Goal: Task Accomplishment & Management: Use online tool/utility

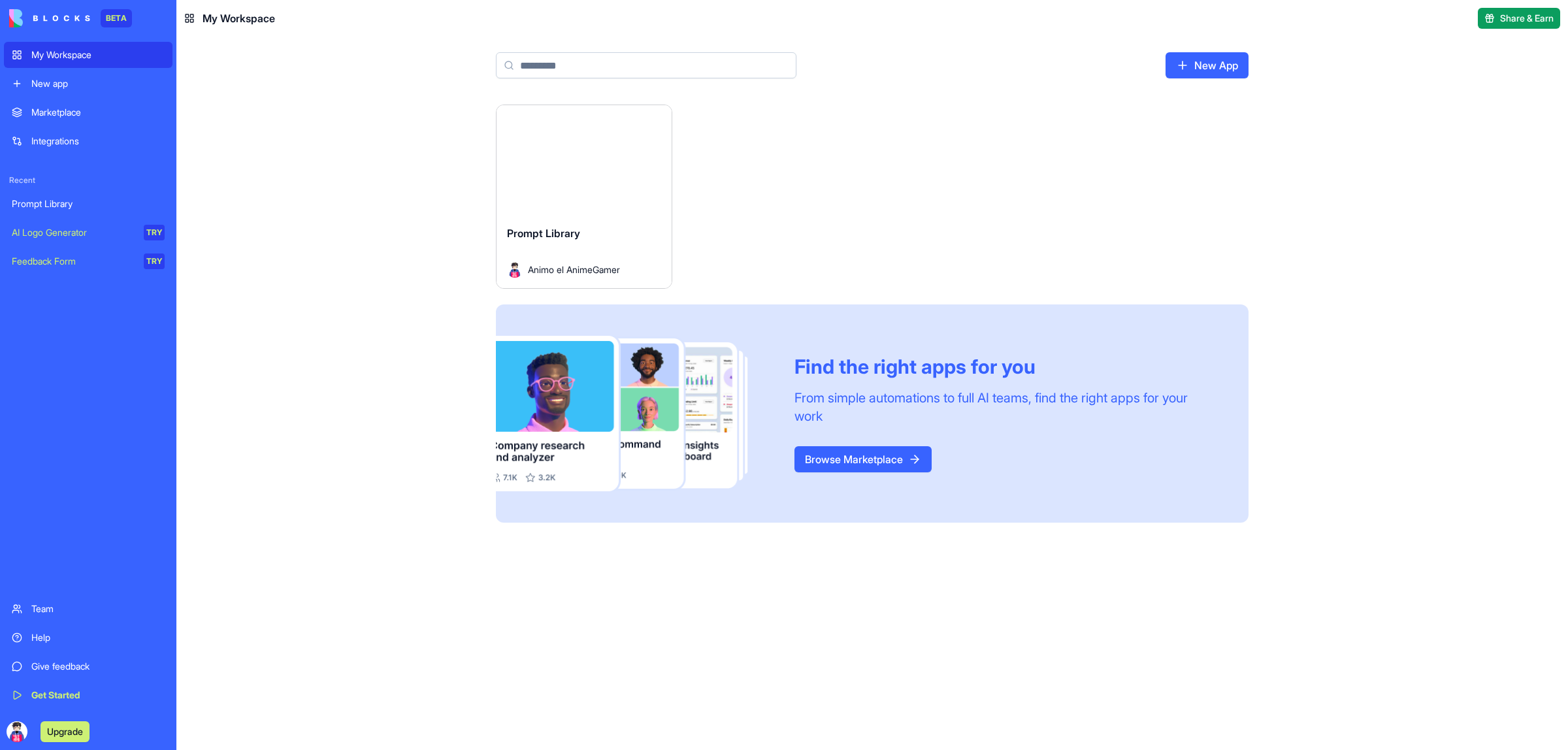
click at [60, 18] on img at bounding box center [49, 18] width 81 height 18
click at [82, 232] on div "AI Logo Generator" at bounding box center [73, 233] width 123 height 13
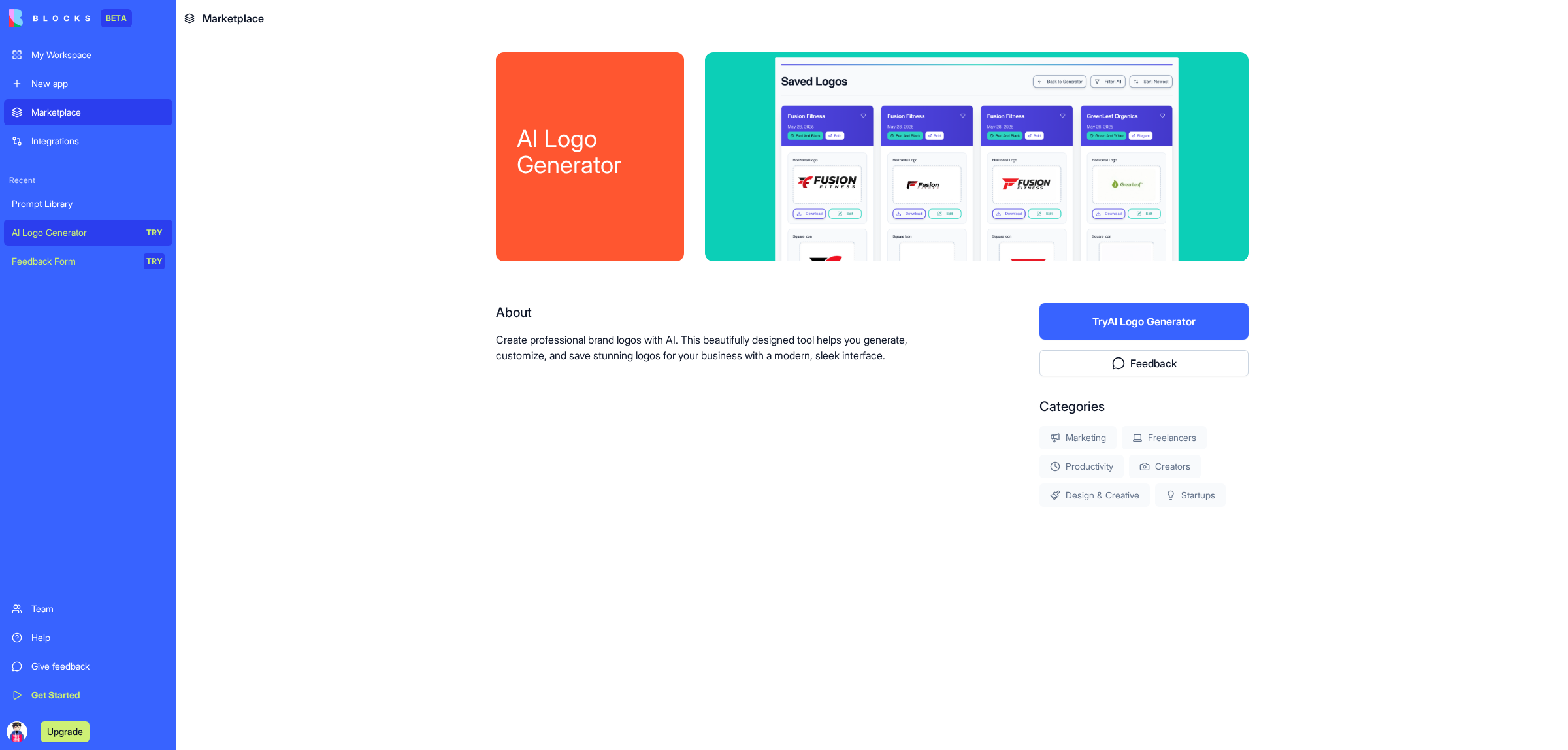
click at [78, 262] on div "Feedback Form" at bounding box center [73, 261] width 123 height 13
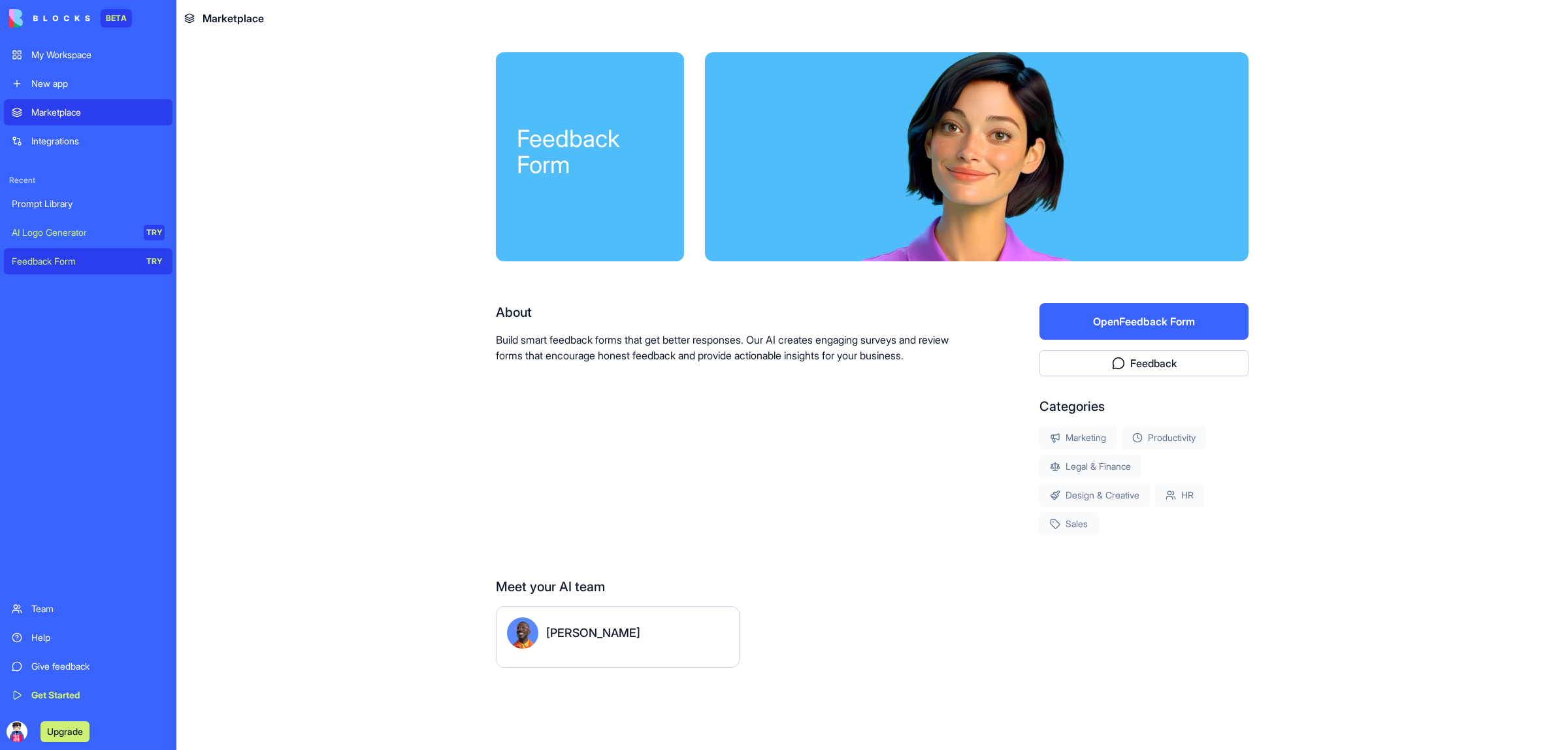
click at [96, 144] on div "Integrations" at bounding box center [98, 141] width 133 height 13
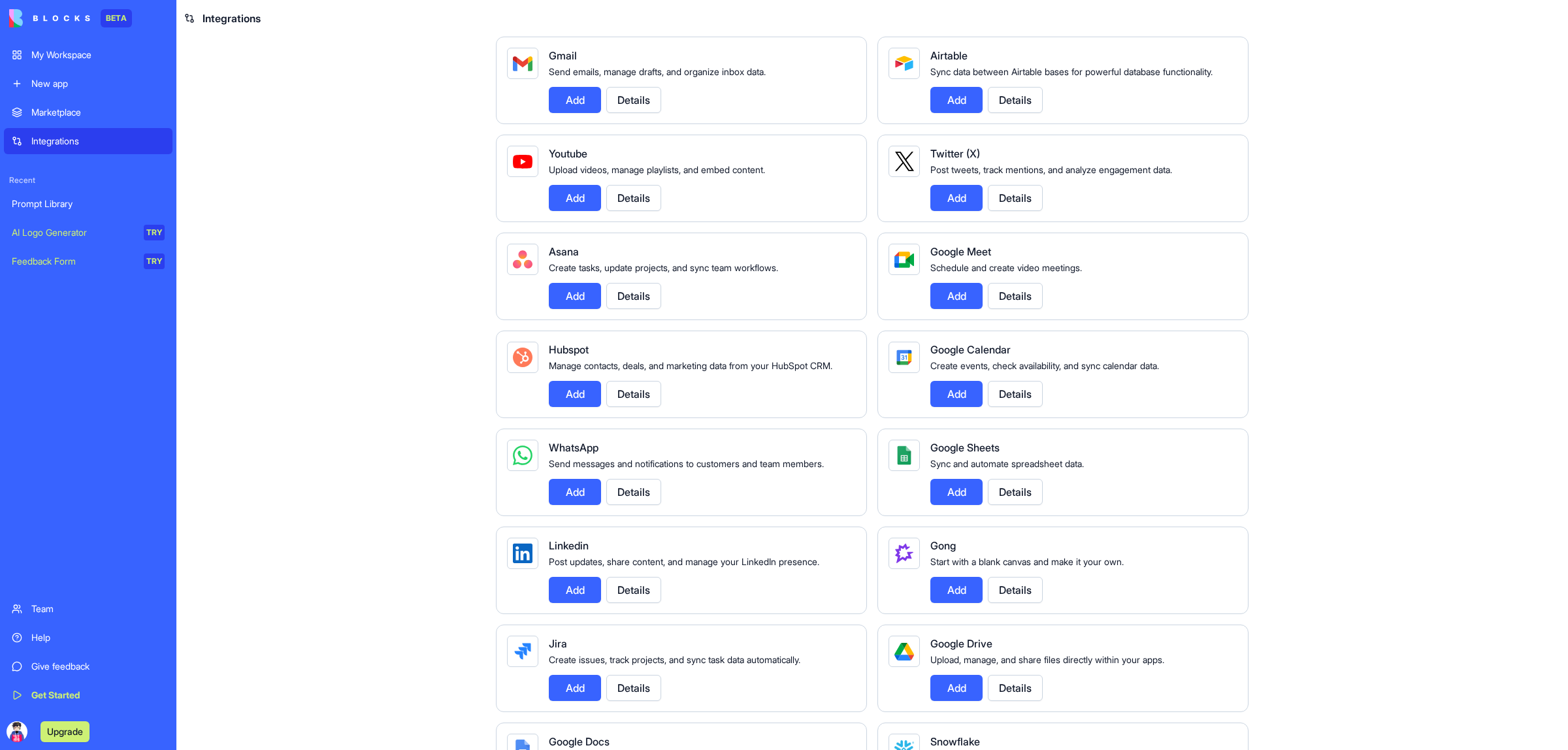
scroll to position [245, 0]
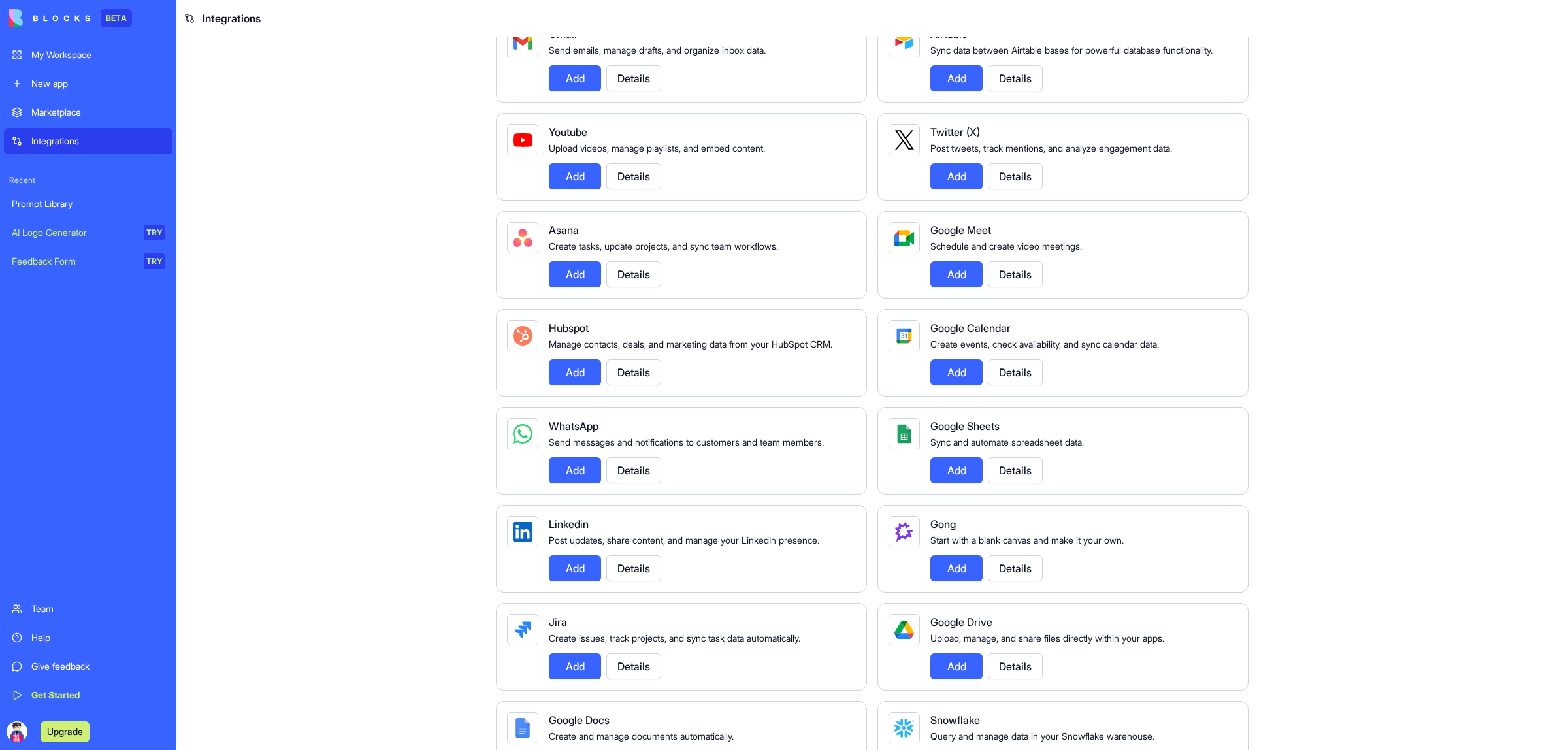
click at [69, 730] on button "Upgrade" at bounding box center [65, 732] width 49 height 21
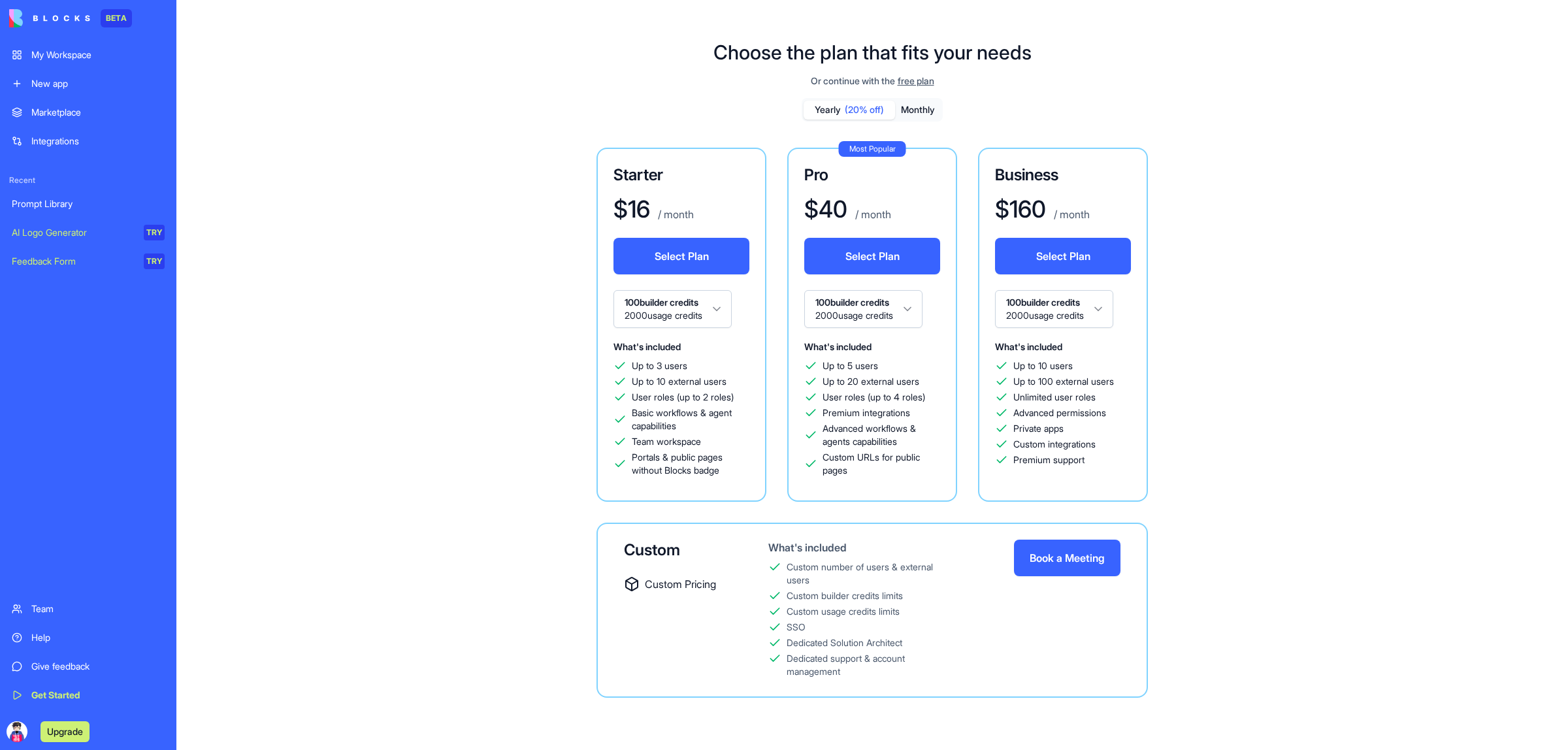
click at [899, 107] on button "Monthly" at bounding box center [918, 110] width 45 height 19
click at [683, 321] on html "BETA My Workspace New app Marketplace Integrations Recent Prompt Library AI Log…" at bounding box center [784, 375] width 1568 height 750
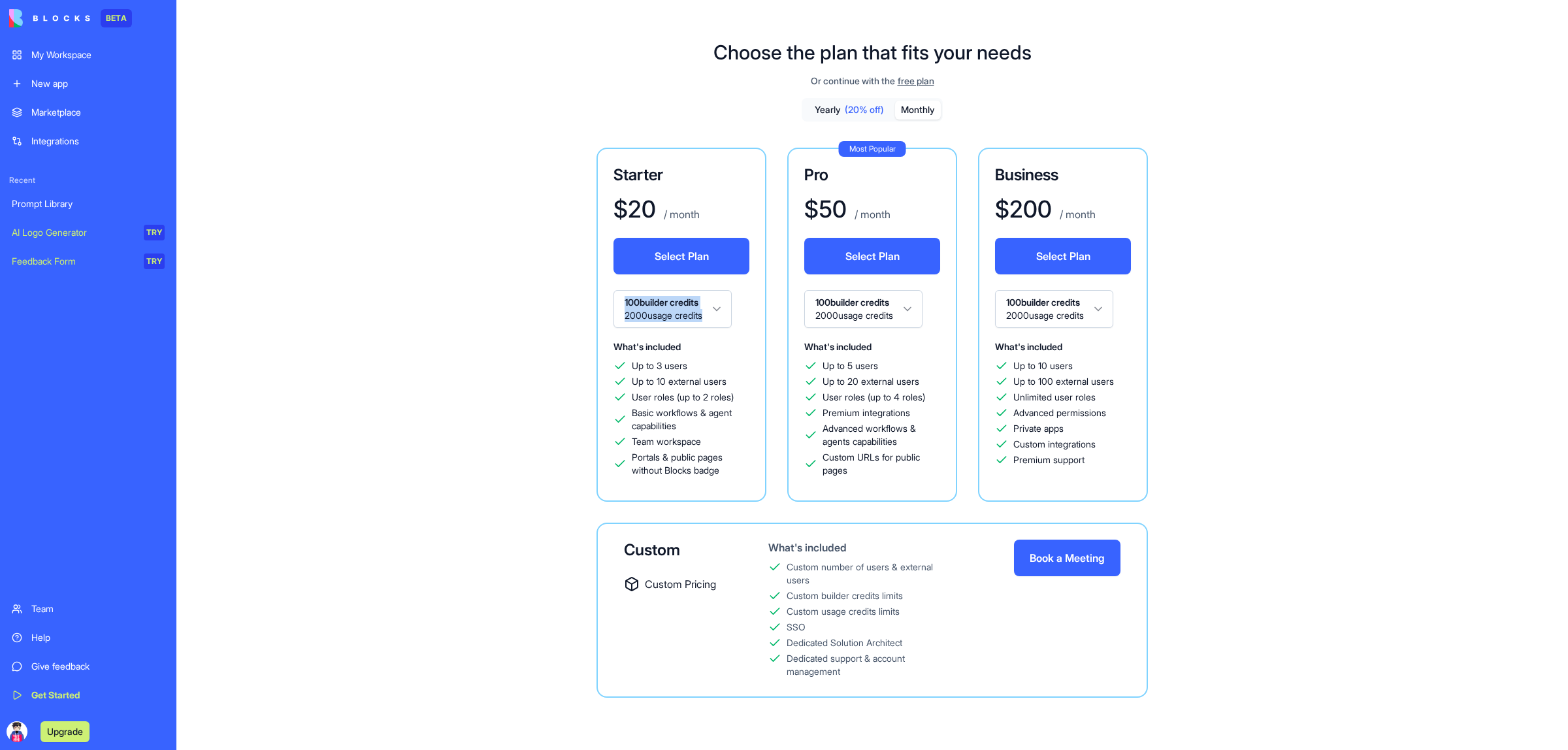
click at [559, 324] on div "Starter $ 20 / month Select Plan 100 builder credits 2000 usage credits What's …" at bounding box center [872, 422] width 750 height 550
click at [59, 53] on div "My Workspace" at bounding box center [98, 55] width 133 height 13
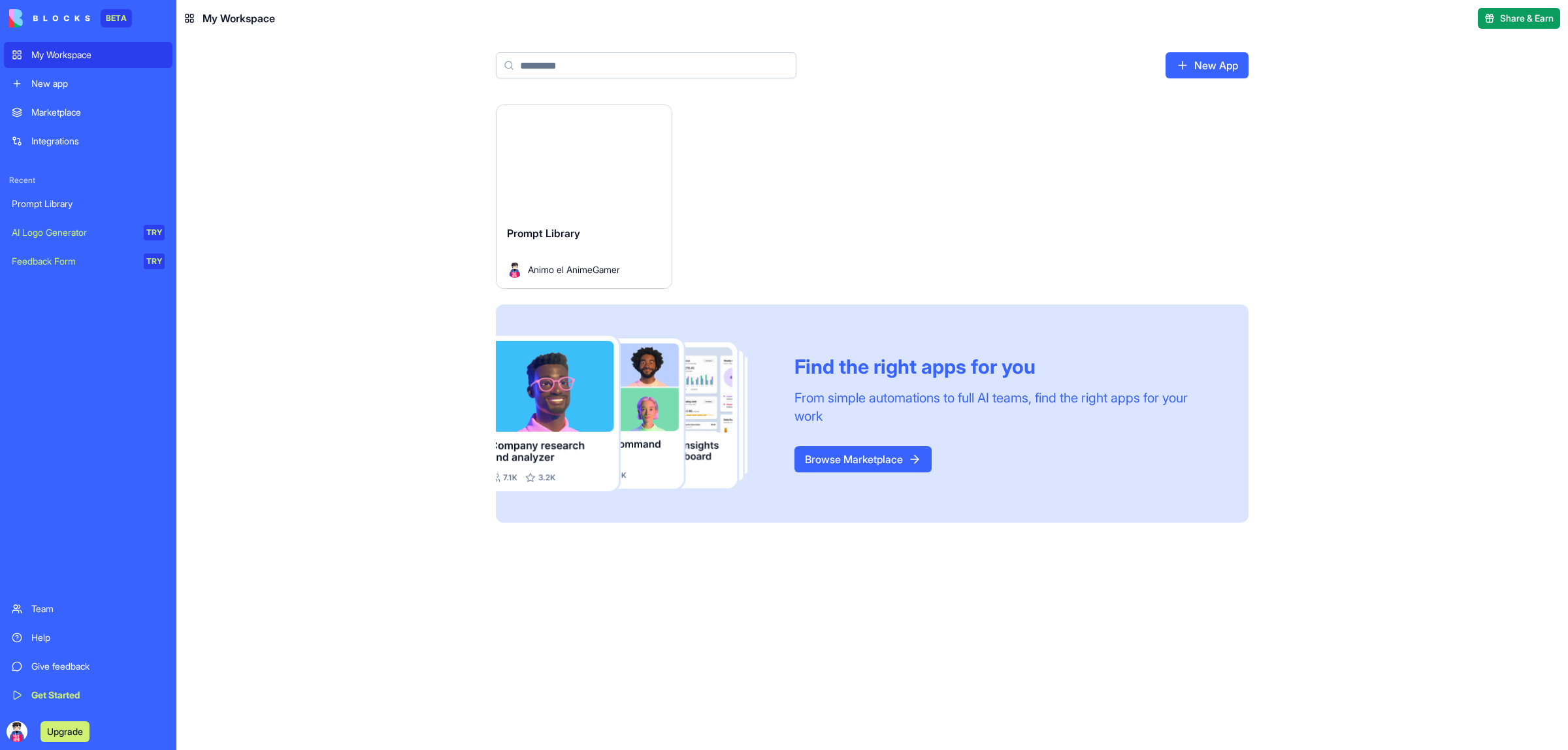
click at [599, 190] on div "Launch" at bounding box center [584, 160] width 175 height 110
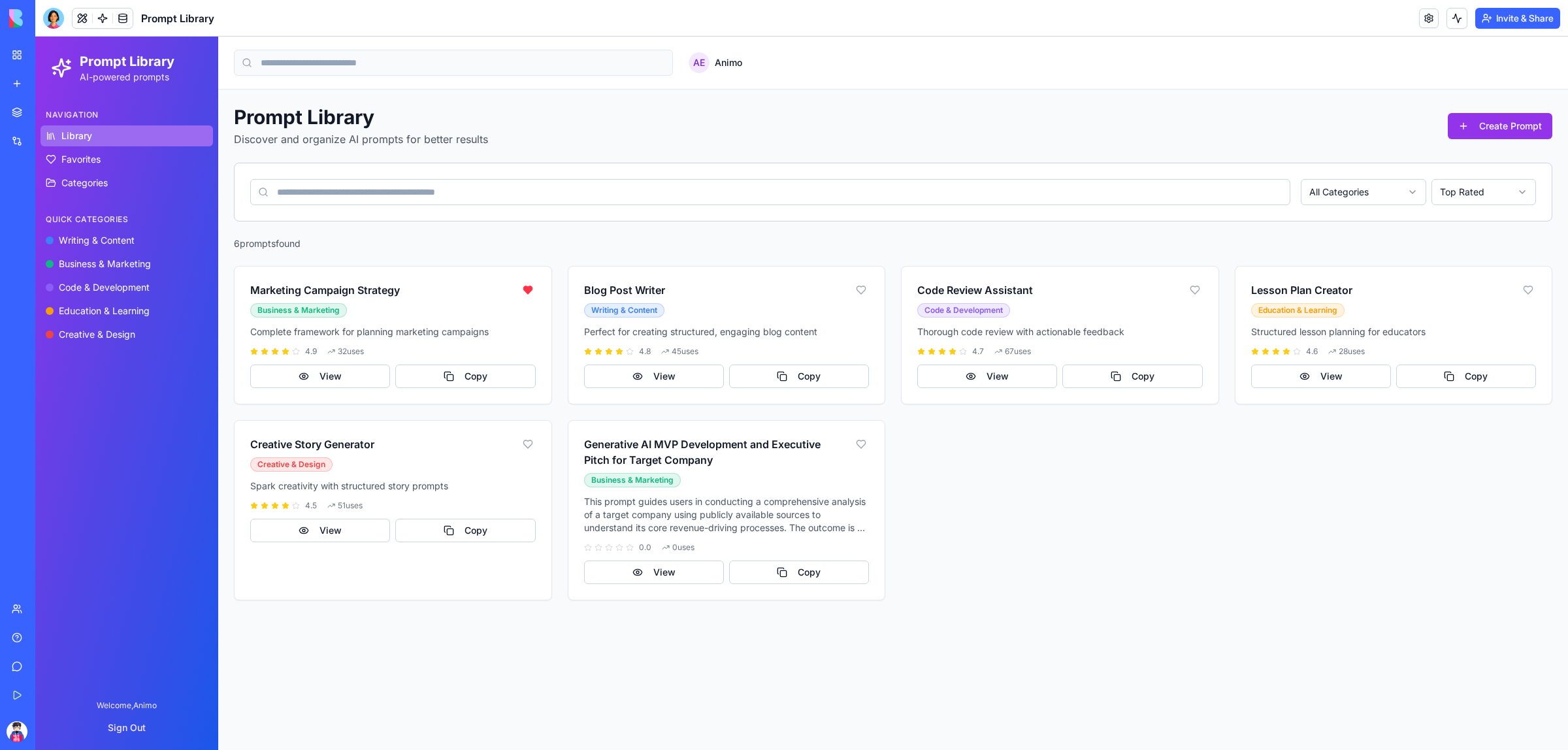
click at [590, 197] on input at bounding box center [770, 191] width 1040 height 26
click at [110, 179] on link "Categories" at bounding box center [127, 183] width 172 height 21
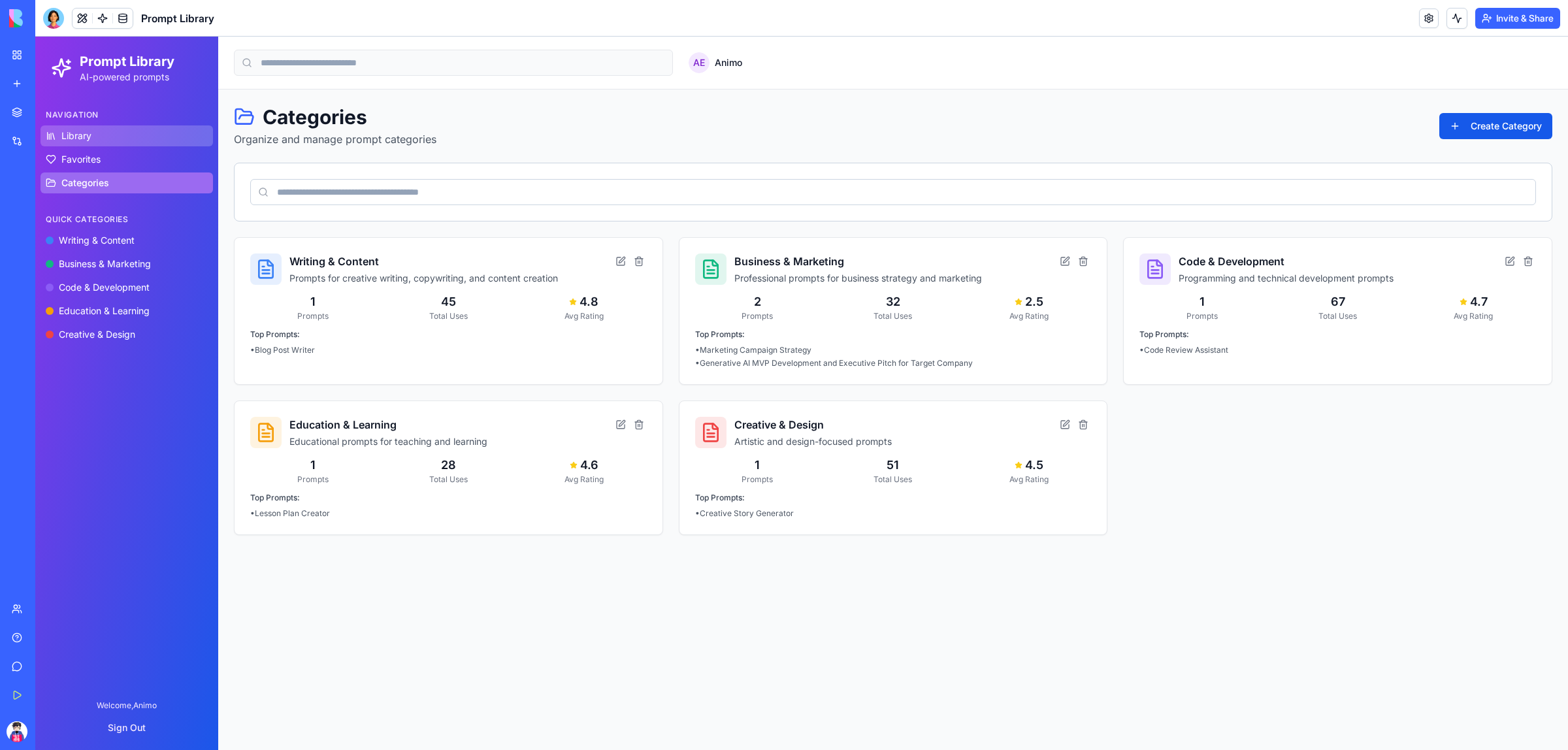
click at [102, 140] on link "Library" at bounding box center [127, 136] width 172 height 21
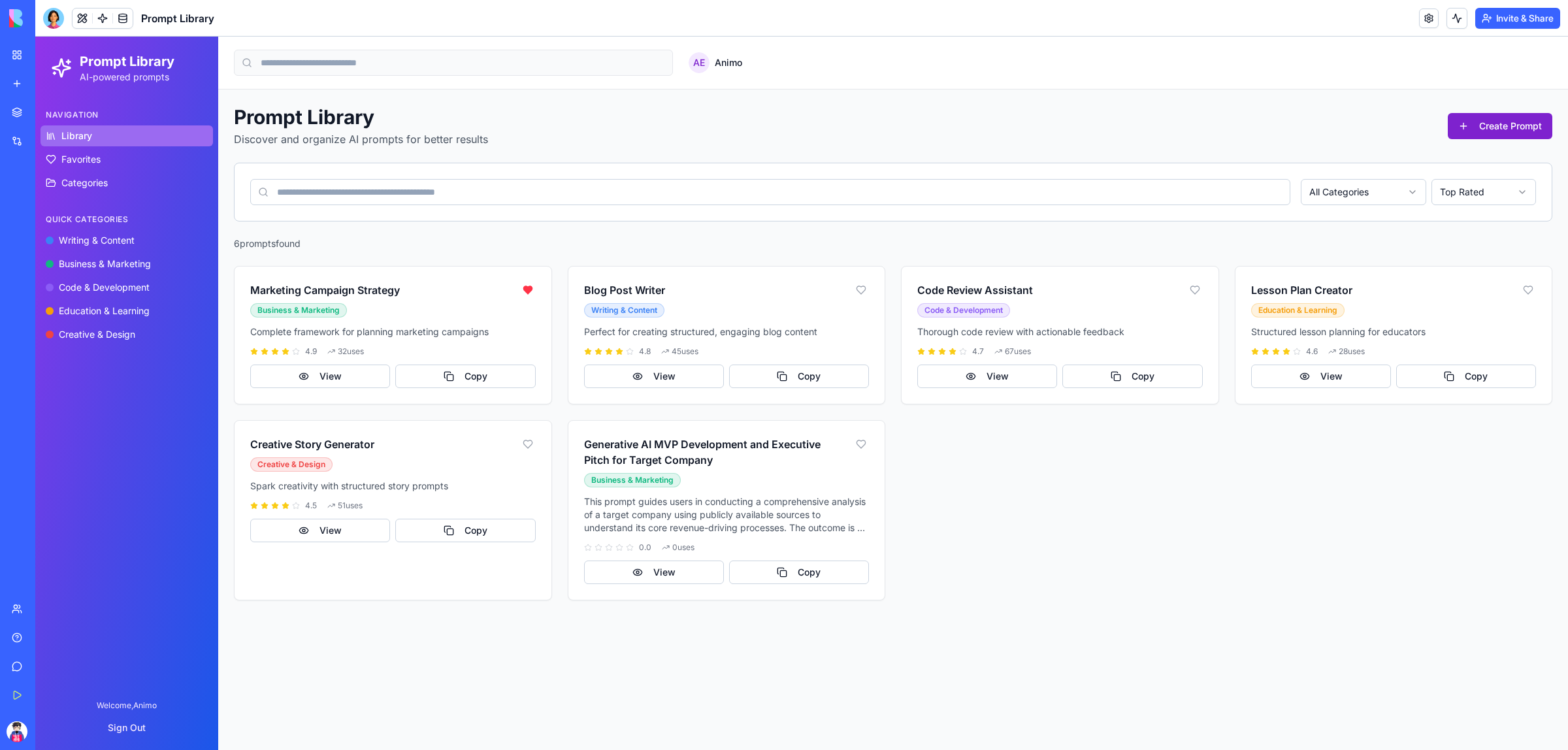
click at [1481, 135] on button "Create Prompt" at bounding box center [1500, 125] width 104 height 26
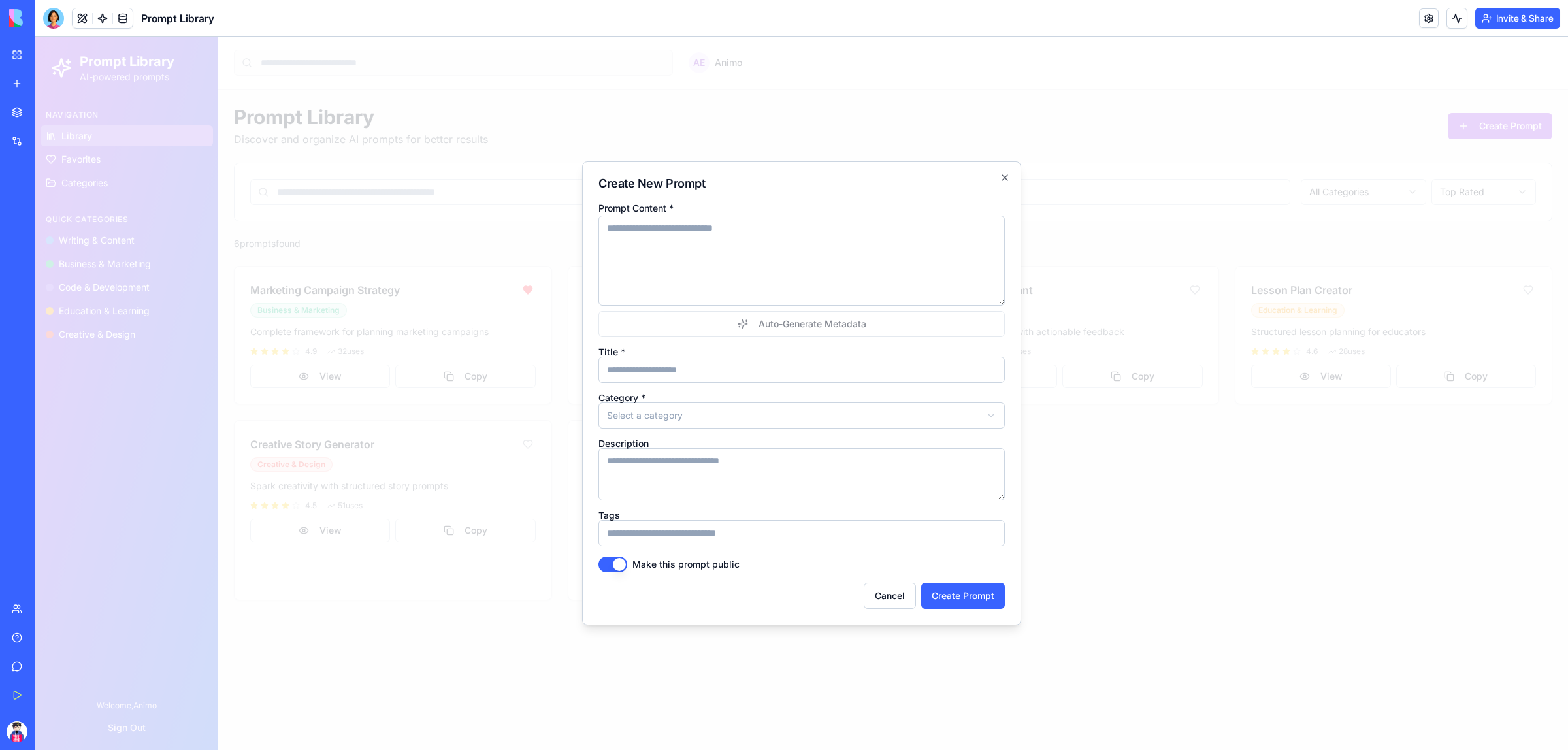
click at [1066, 562] on div at bounding box center [802, 393] width 1533 height 714
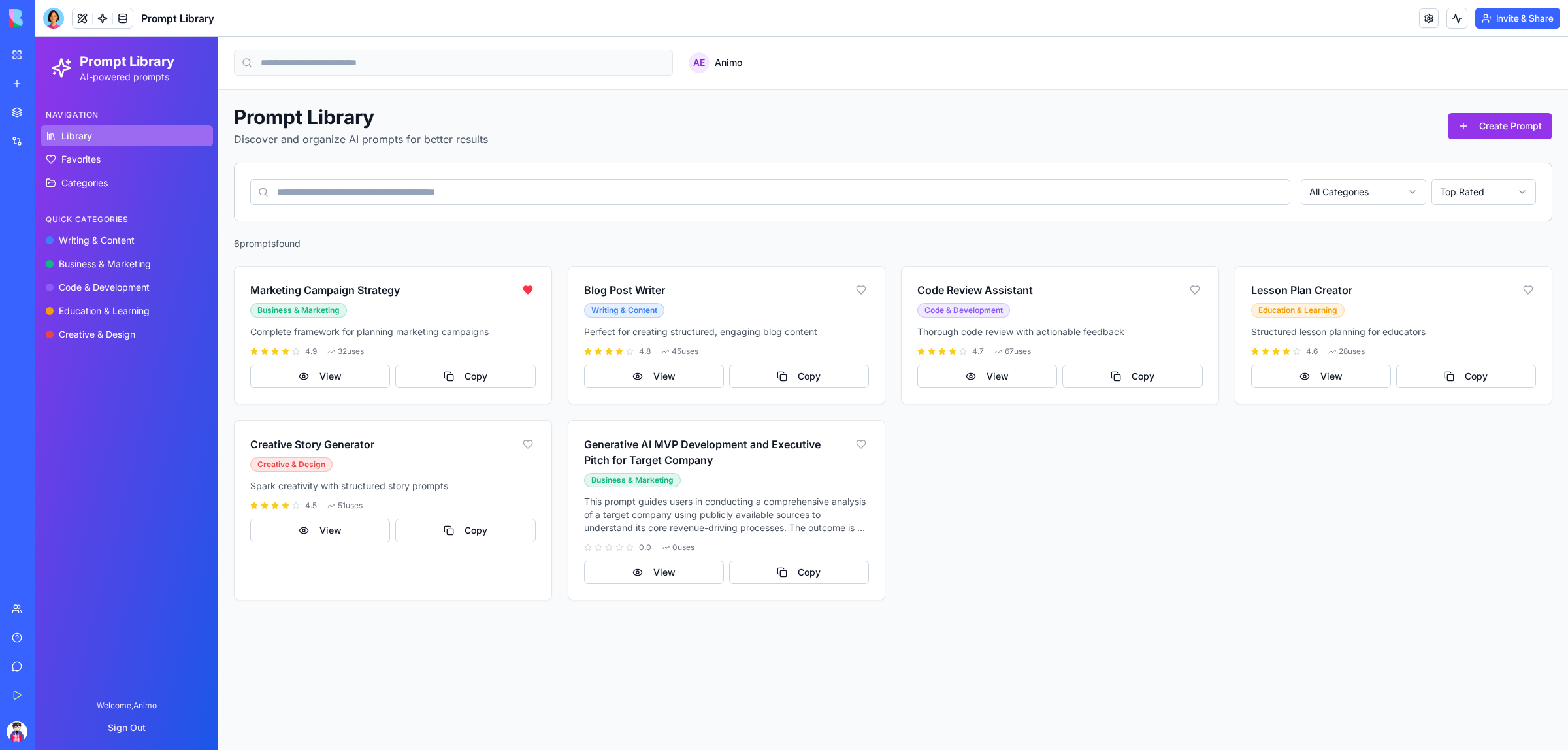
click at [1520, 141] on div "Prompt Library Discover and organize AI prompts for better results Create Prompt" at bounding box center [893, 125] width 1319 height 42
click at [1520, 132] on button "Create Prompt" at bounding box center [1500, 125] width 104 height 26
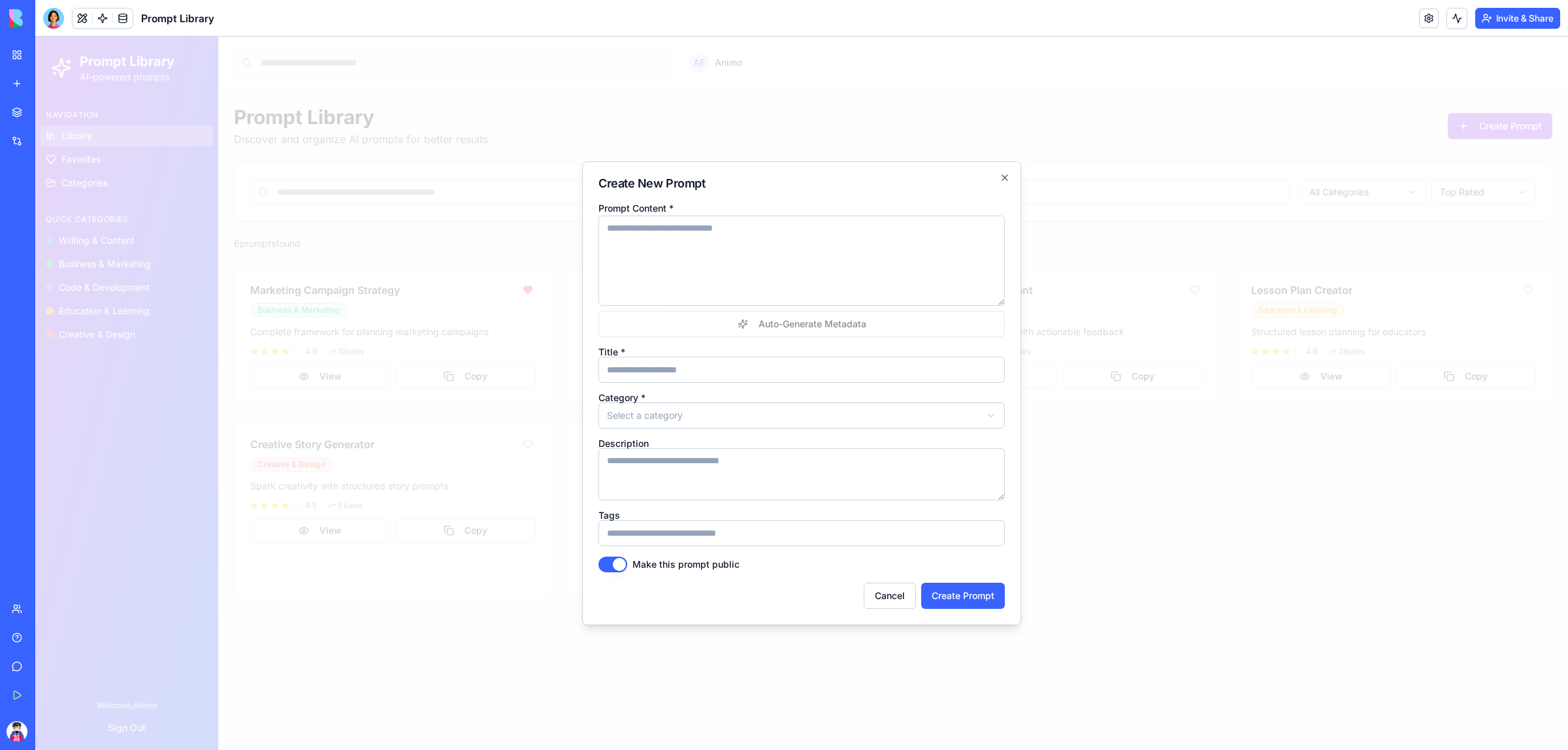
click at [785, 333] on div "Auto-Generate Metadata" at bounding box center [802, 276] width 407 height 121
click at [1207, 563] on div at bounding box center [802, 393] width 1533 height 714
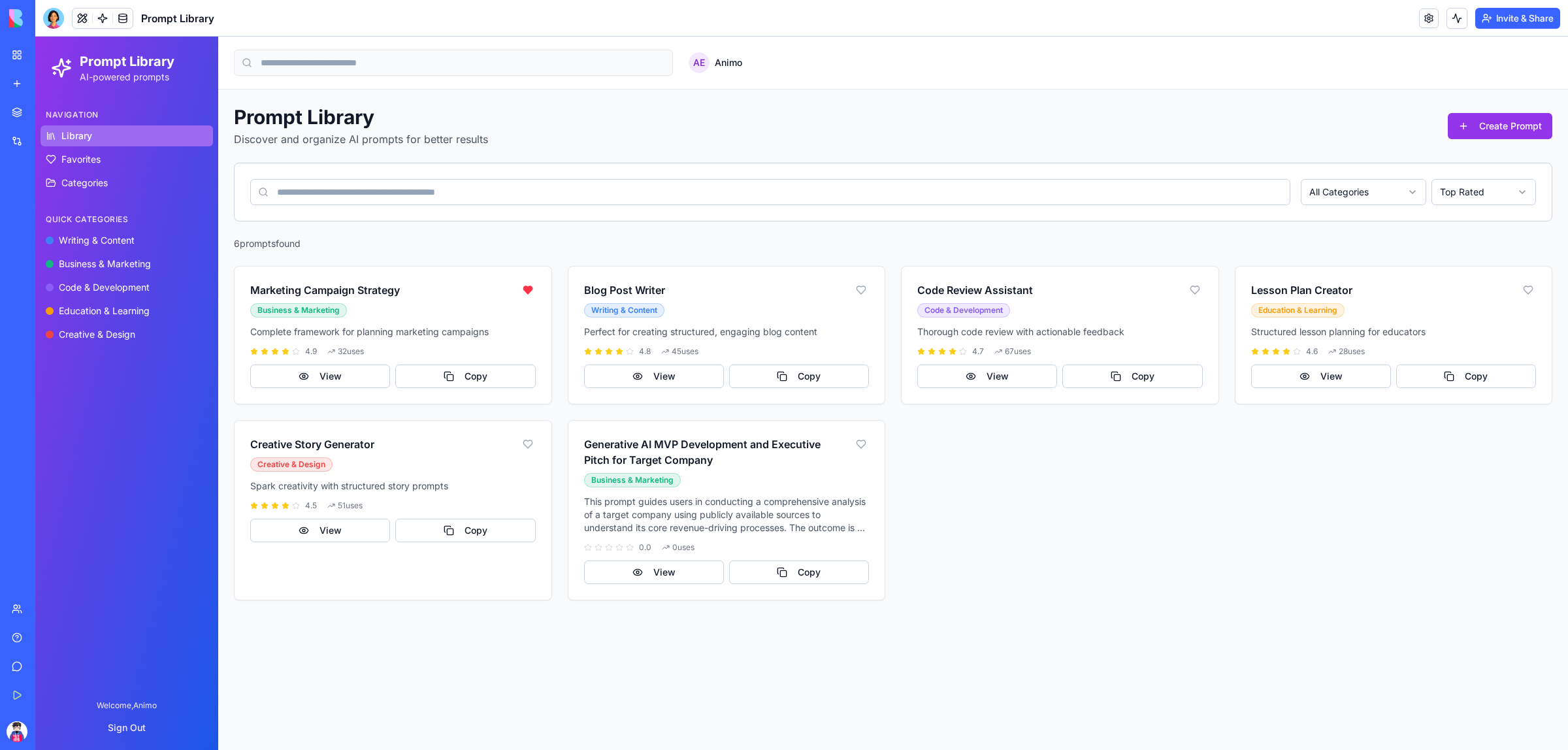
click at [7, 138] on link "Integrations" at bounding box center [30, 140] width 53 height 26
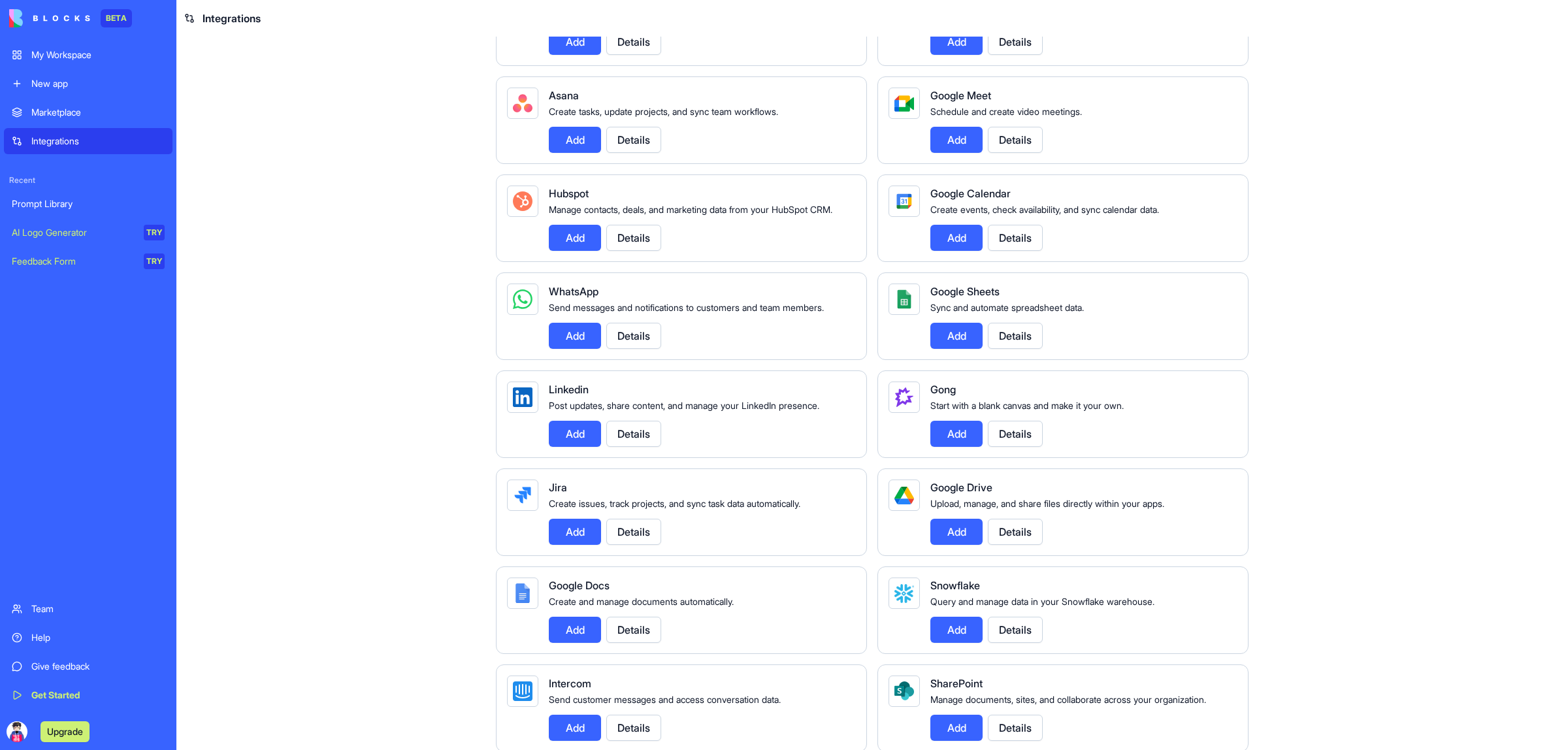
scroll to position [408, 0]
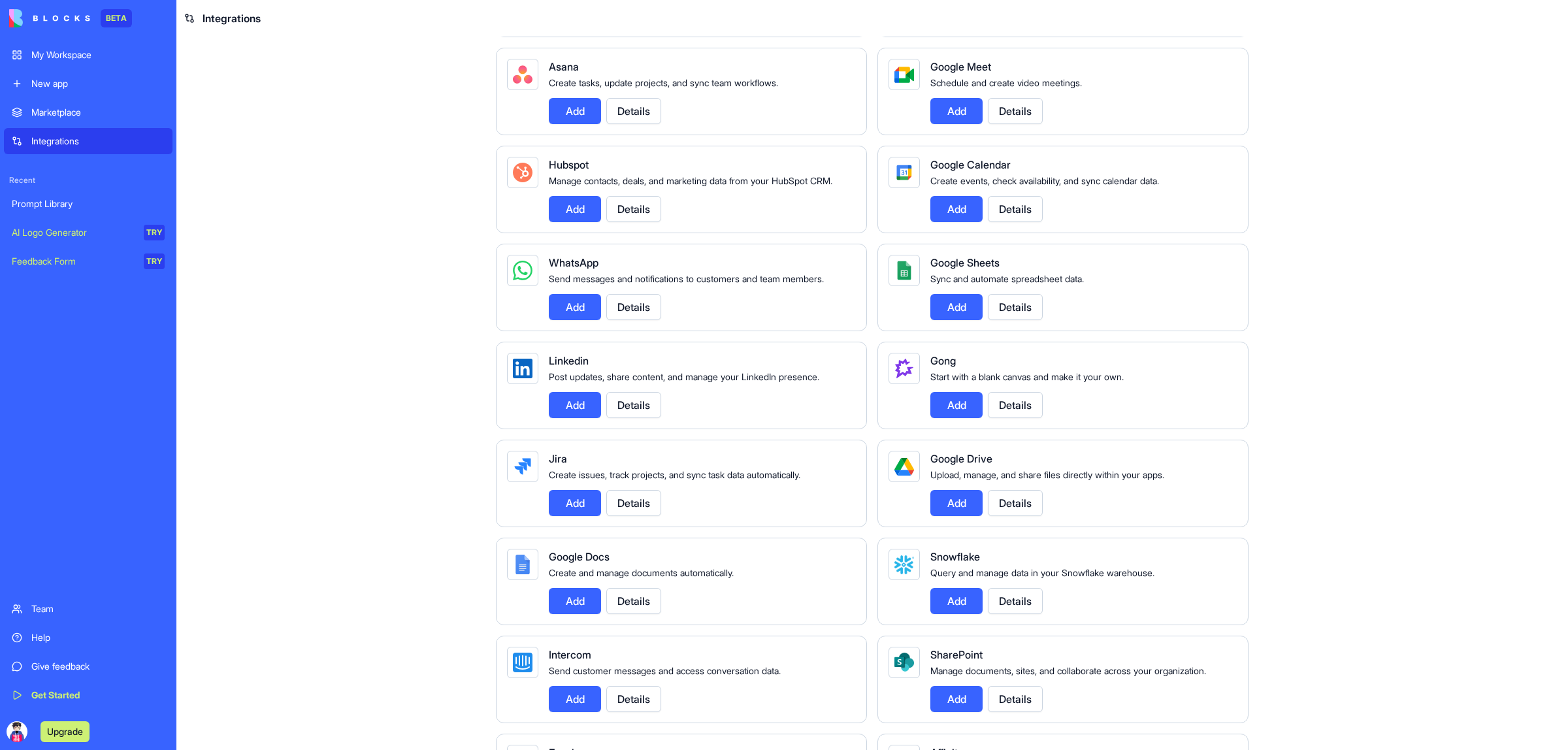
click at [582, 414] on button "Add" at bounding box center [574, 404] width 53 height 26
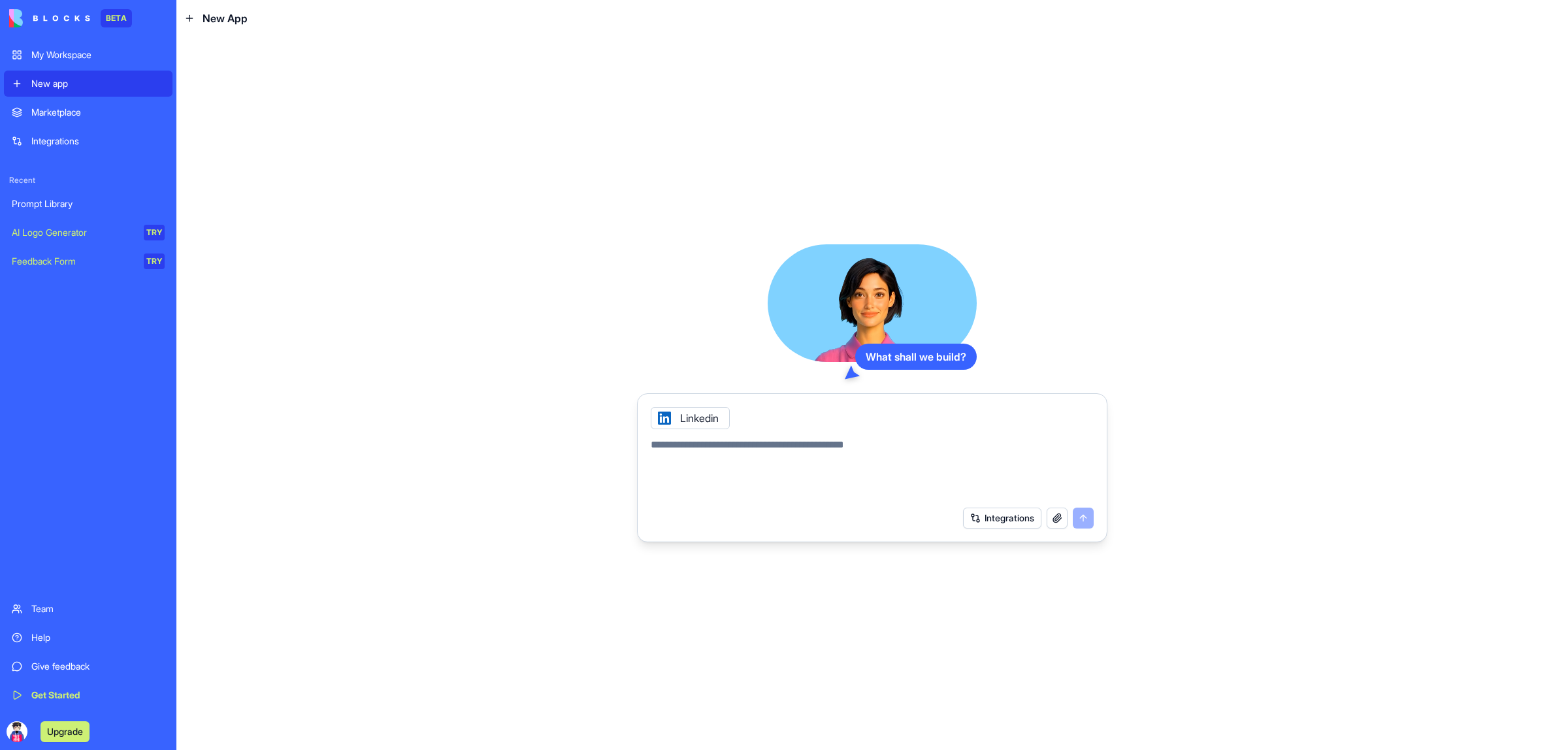
click at [816, 449] on textarea at bounding box center [872, 469] width 443 height 63
type textarea "**********"
click at [1089, 521] on button "submit" at bounding box center [1083, 518] width 21 height 21
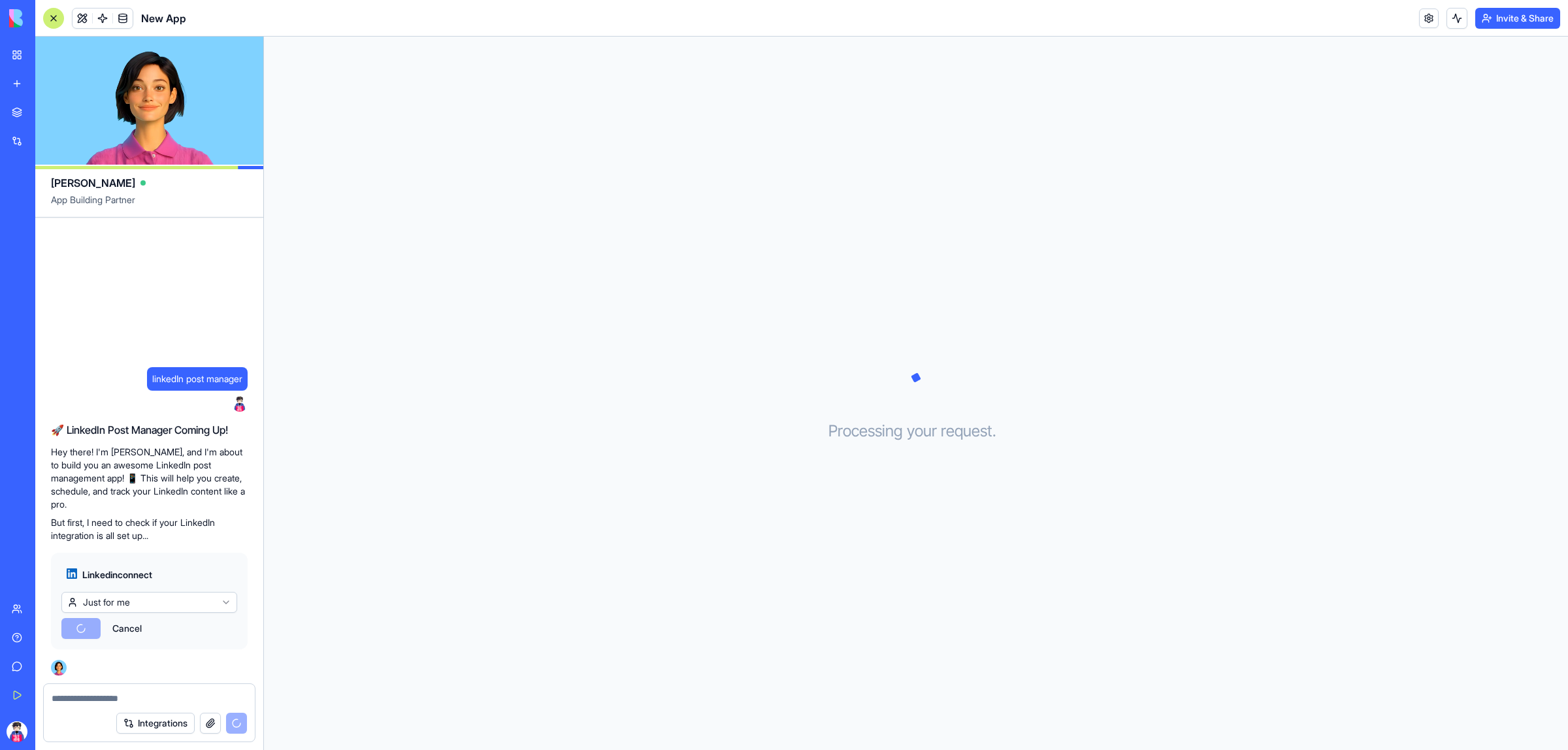
click at [183, 606] on html "BETA My Workspace New app Marketplace Integrations Recent Prompt Library New Ap…" at bounding box center [784, 375] width 1568 height 750
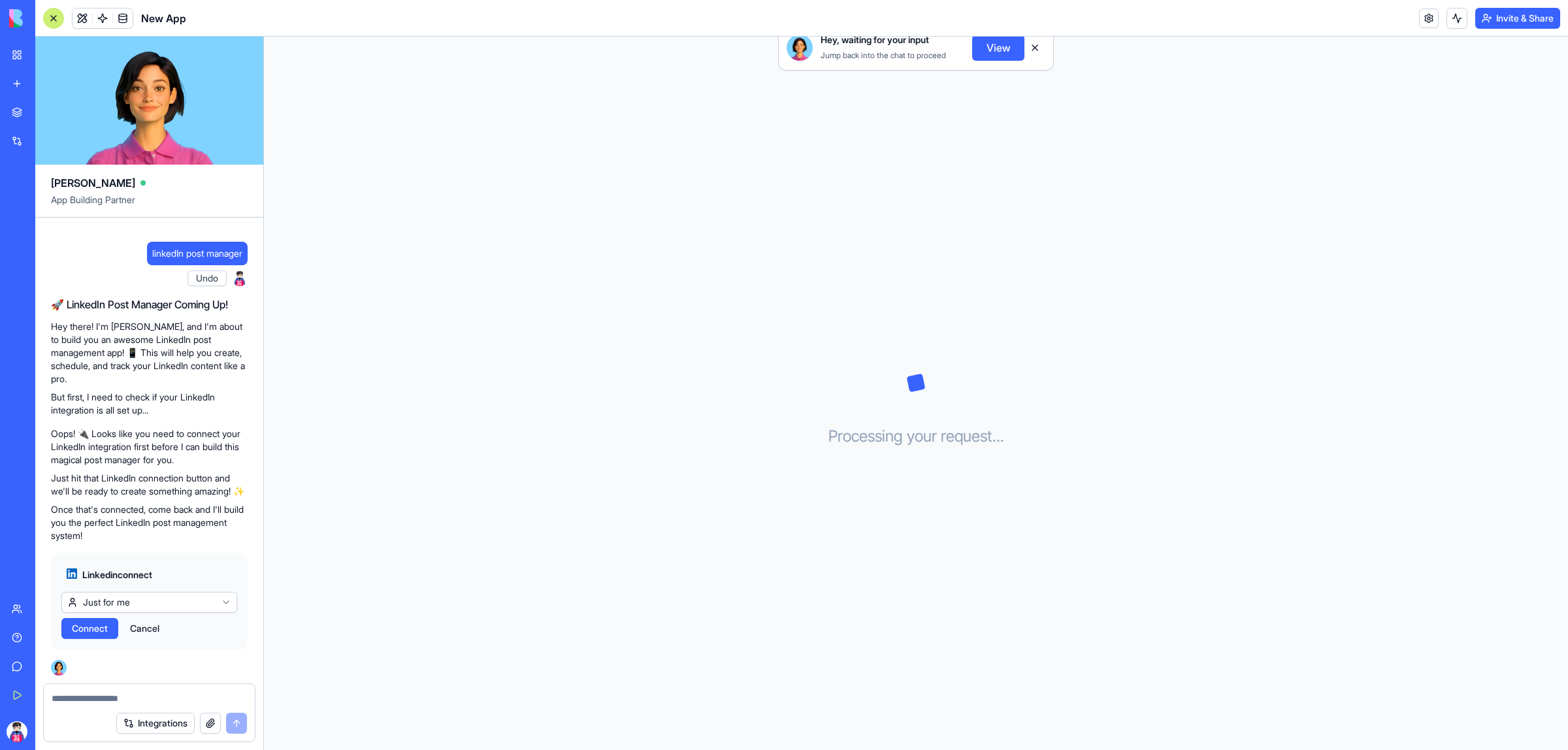
click at [214, 512] on html "BETA My Workspace New app Marketplace Integrations Recent Prompt Library New Ap…" at bounding box center [784, 375] width 1568 height 750
click at [108, 629] on span "Connect" at bounding box center [90, 629] width 36 height 13
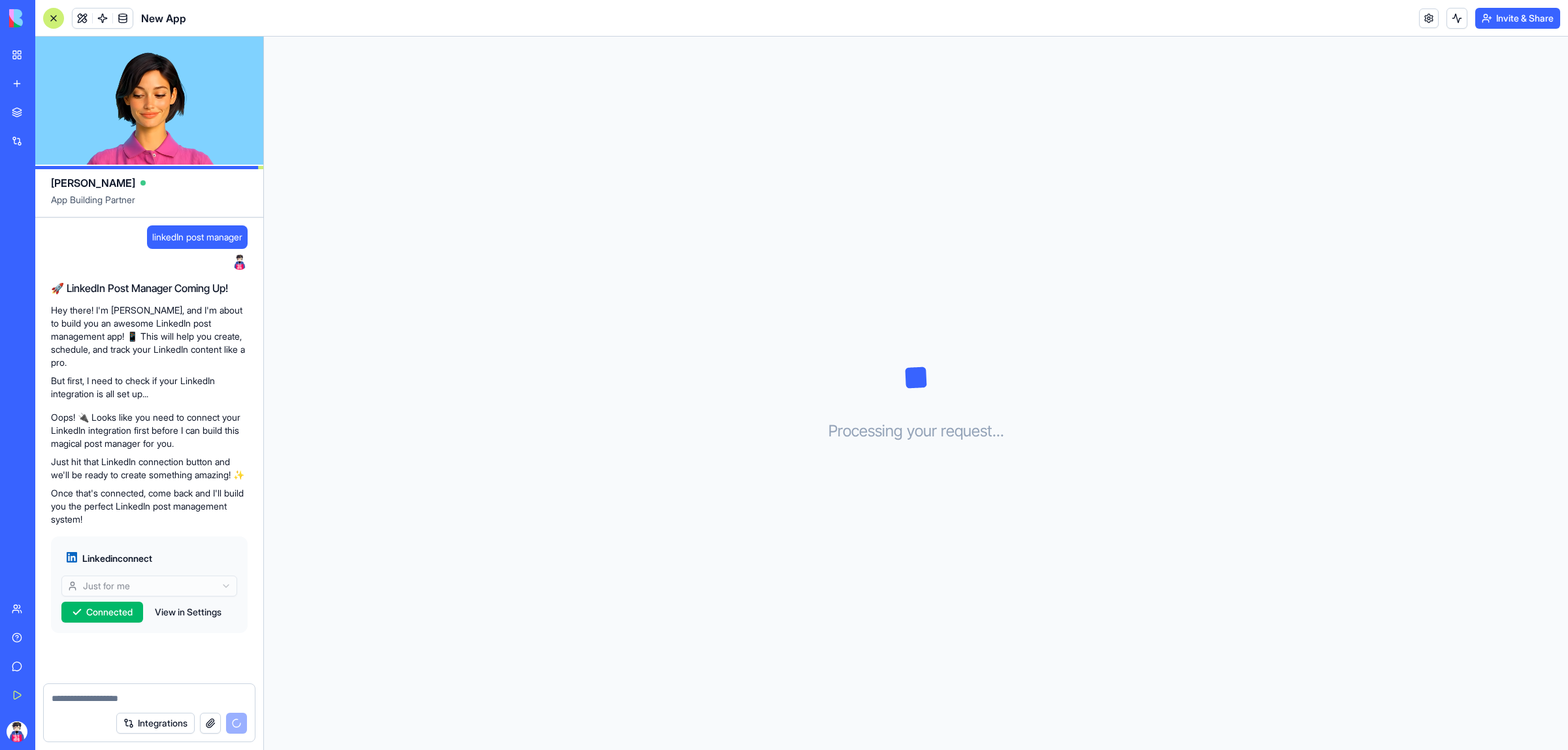
scroll to position [34, 0]
